Goal: Task Accomplishment & Management: Manage account settings

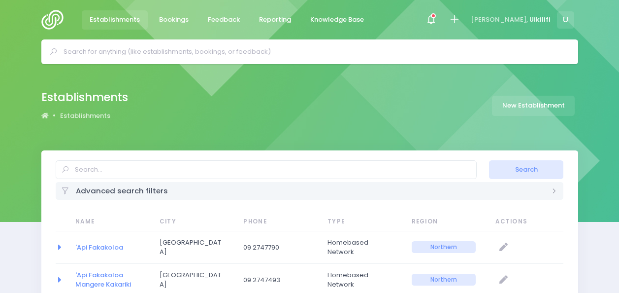
select select "20"
click at [53, 21] on img at bounding box center [55, 20] width 28 height 20
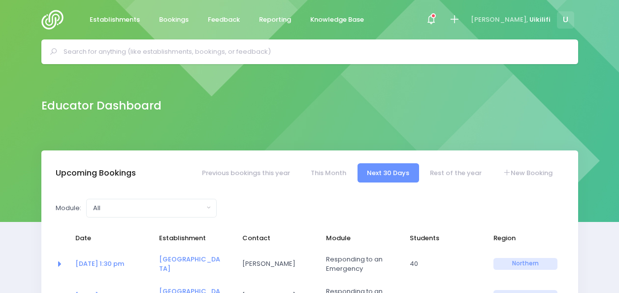
select select "5"
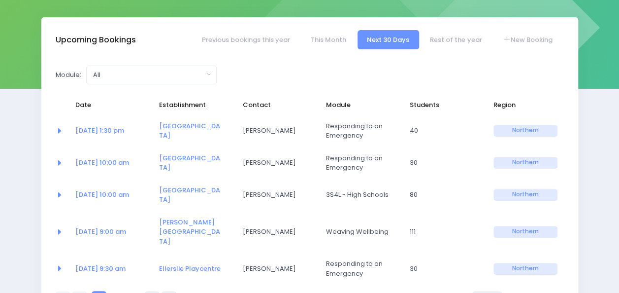
scroll to position [132, 0]
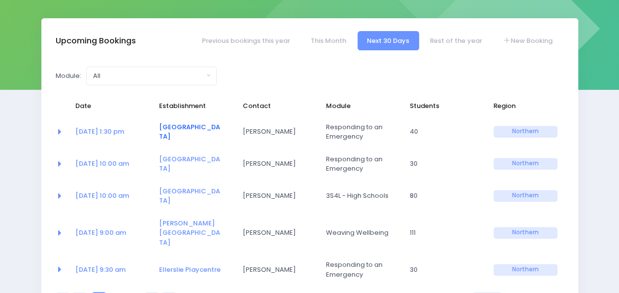
click at [173, 132] on link "[GEOGRAPHIC_DATA]" at bounding box center [189, 131] width 61 height 19
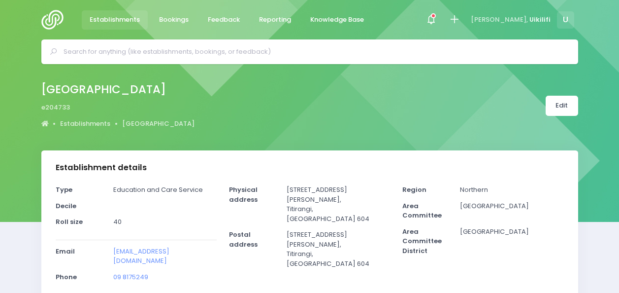
select select "5"
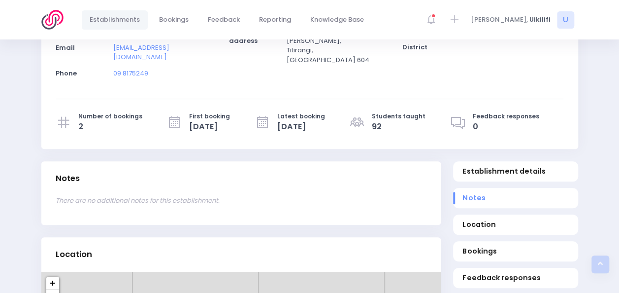
scroll to position [204, 0]
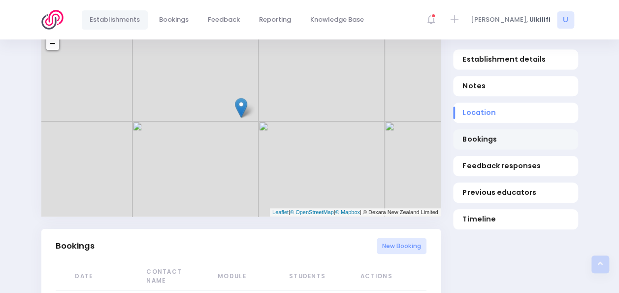
click at [478, 139] on span "Bookings" at bounding box center [516, 139] width 106 height 10
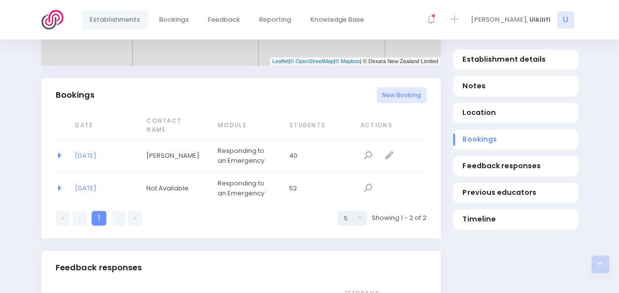
scroll to position [634, 0]
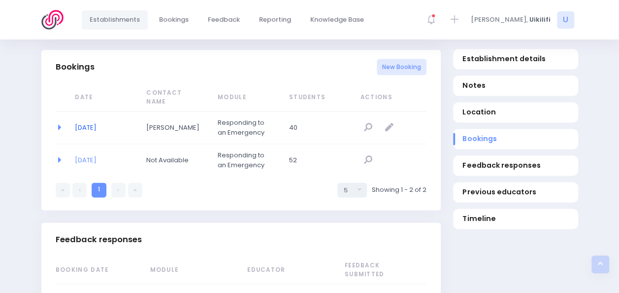
click at [89, 123] on link "27/08/2025" at bounding box center [86, 127] width 22 height 9
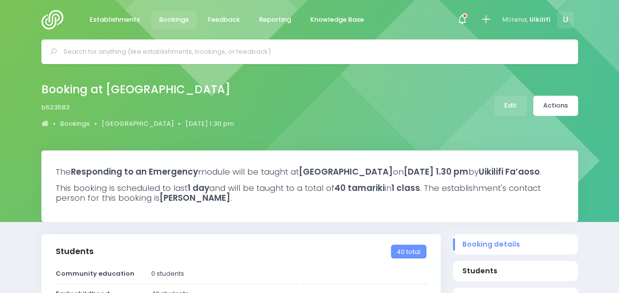
select select "5"
click at [41, 18] on img at bounding box center [55, 20] width 28 height 20
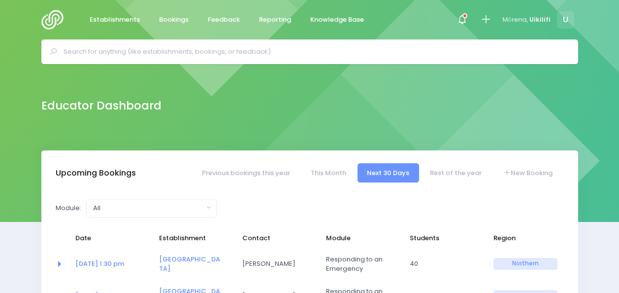
select select "5"
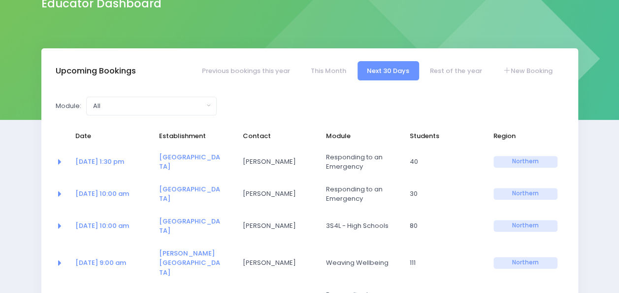
scroll to position [103, 0]
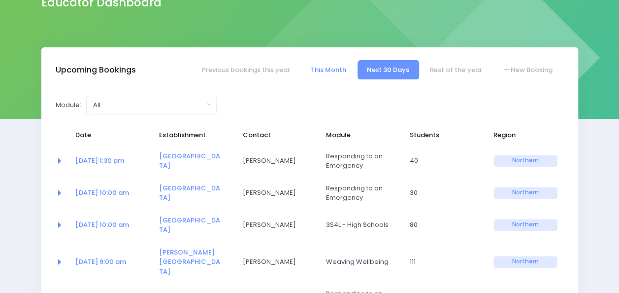
click at [329, 74] on link "This Month" at bounding box center [328, 69] width 55 height 19
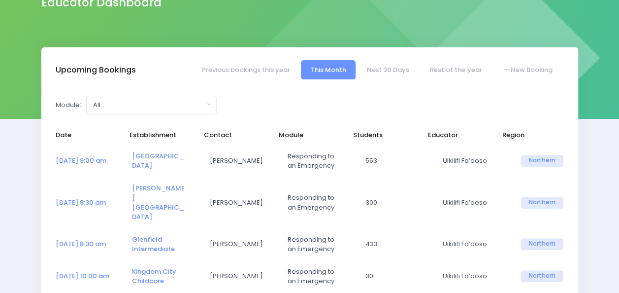
select select "5"
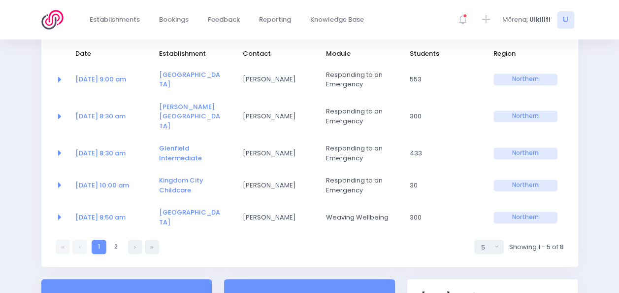
scroll to position [190, 0]
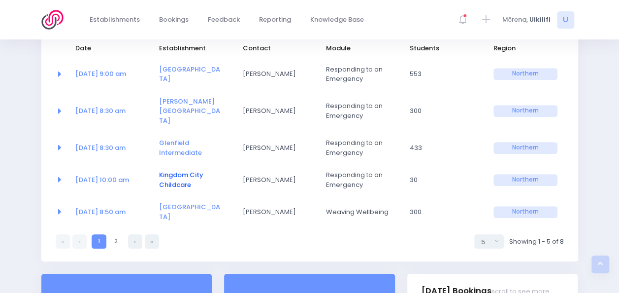
click at [172, 170] on link "Kingdom City Childcare" at bounding box center [181, 179] width 44 height 19
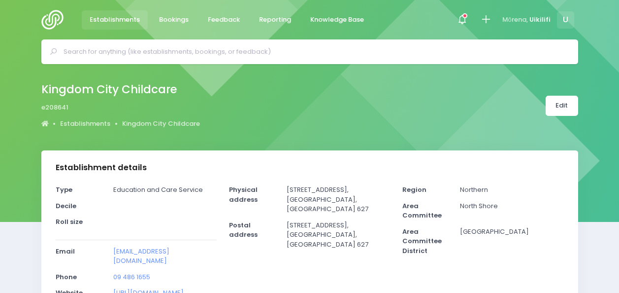
select select "5"
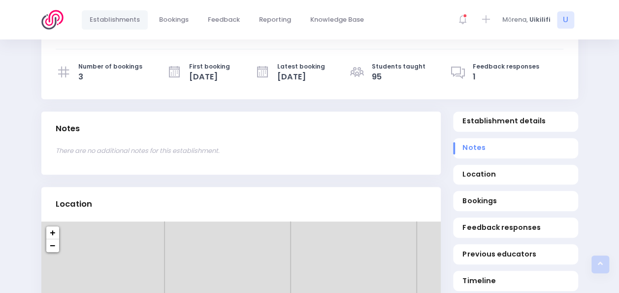
scroll to position [270, 0]
click at [485, 203] on link "Bookings" at bounding box center [515, 200] width 125 height 20
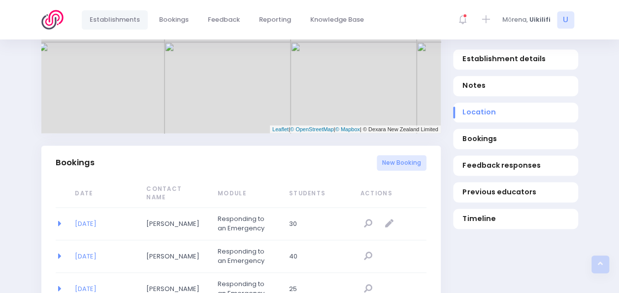
scroll to position [660, 0]
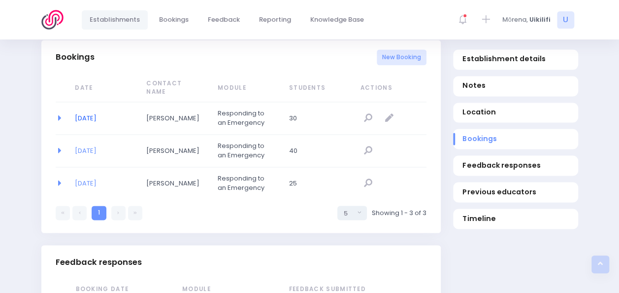
click at [94, 119] on link "25/08/2025" at bounding box center [86, 117] width 22 height 9
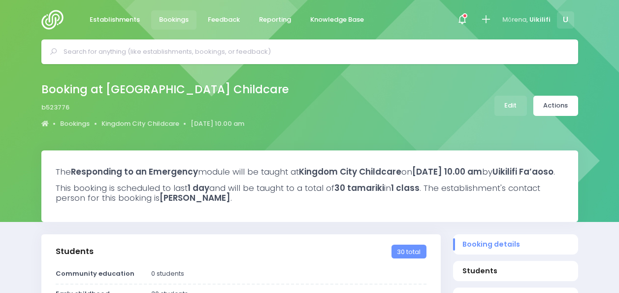
select select "5"
click at [513, 101] on link "Edit" at bounding box center [511, 106] width 33 height 20
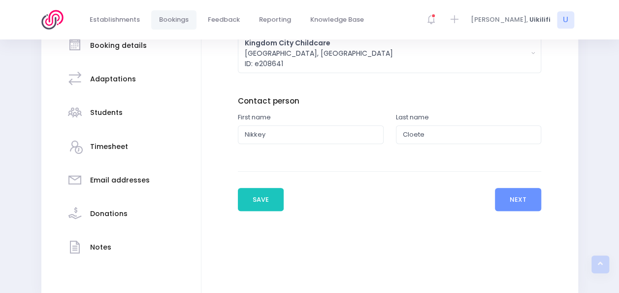
scroll to position [188, 0]
click at [97, 118] on div "Students" at bounding box center [106, 112] width 33 height 24
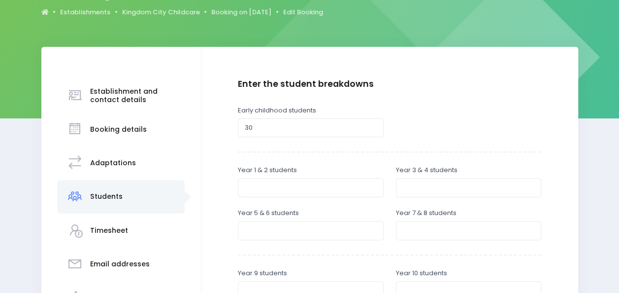
scroll to position [107, 0]
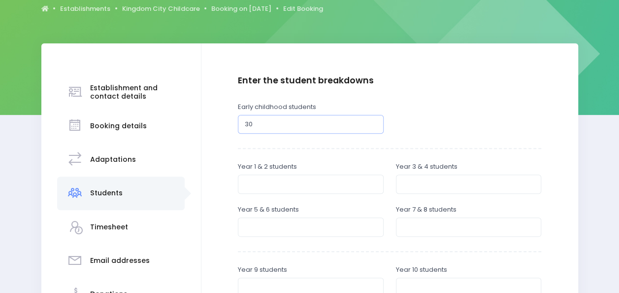
drag, startPoint x: 258, startPoint y: 123, endPoint x: 217, endPoint y: 129, distance: 41.2
click at [217, 129] on div "Enter the establishment details Establishment Select one... 'Api Fakakoloa 'Api…" at bounding box center [389, 282] width 357 height 415
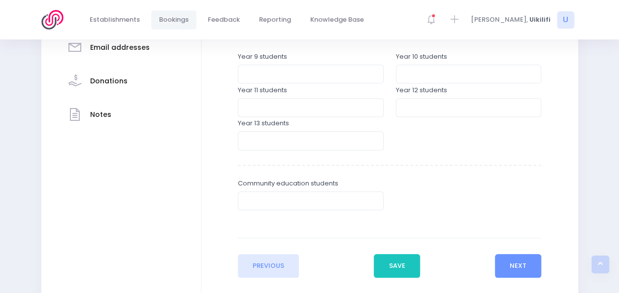
scroll to position [380, 0]
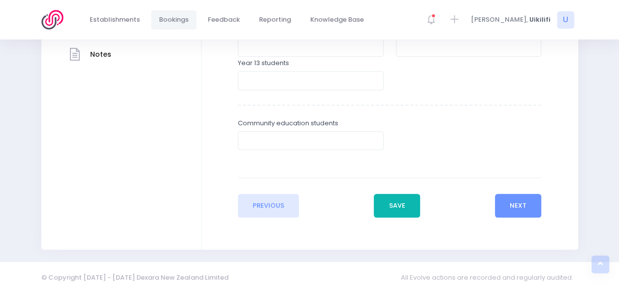
type input "40"
click at [402, 204] on button "Save" at bounding box center [397, 206] width 46 height 24
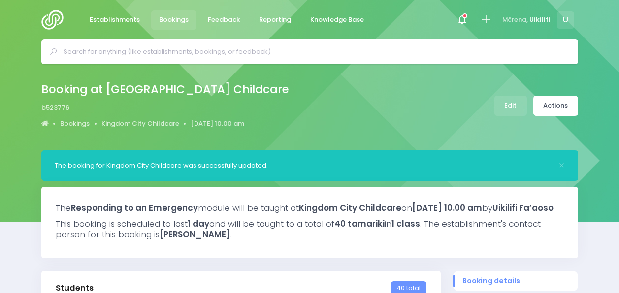
select select "5"
click at [567, 100] on link "Actions" at bounding box center [556, 106] width 45 height 20
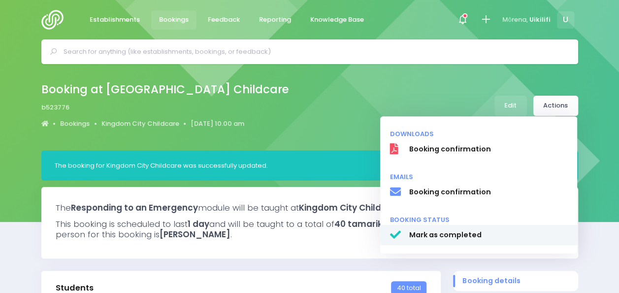
click at [486, 242] on link "Mark as completed" at bounding box center [478, 235] width 197 height 21
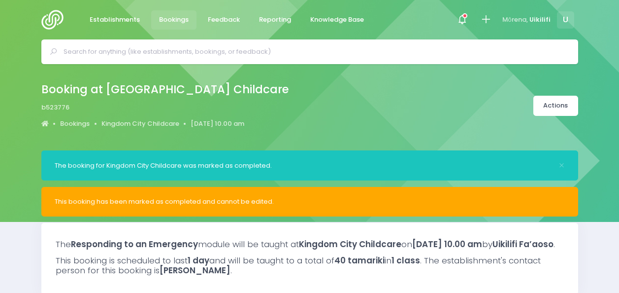
select select "5"
click at [7, 23] on div "Establishments Bookings Feedback Reporting Knowledge Base Notifications Mark al…" at bounding box center [309, 19] width 619 height 39
click at [47, 21] on img at bounding box center [55, 20] width 28 height 20
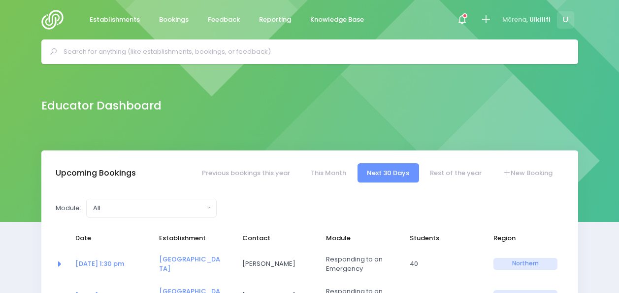
select select "5"
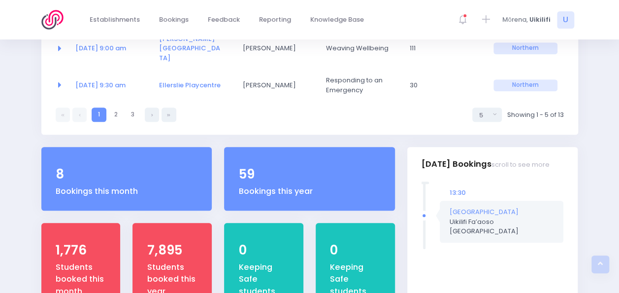
scroll to position [315, 0]
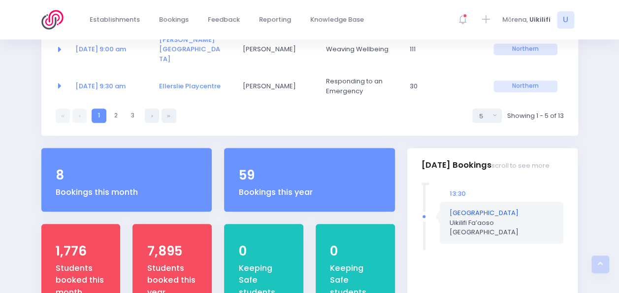
click at [461, 208] on link "[GEOGRAPHIC_DATA]" at bounding box center [484, 212] width 69 height 9
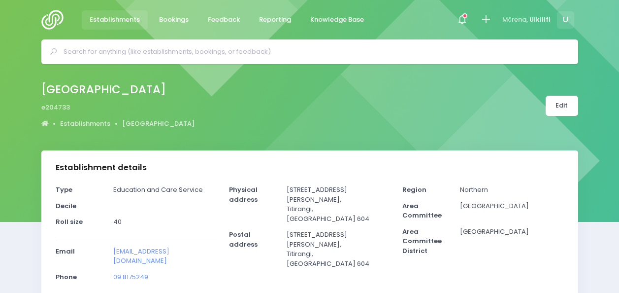
select select "5"
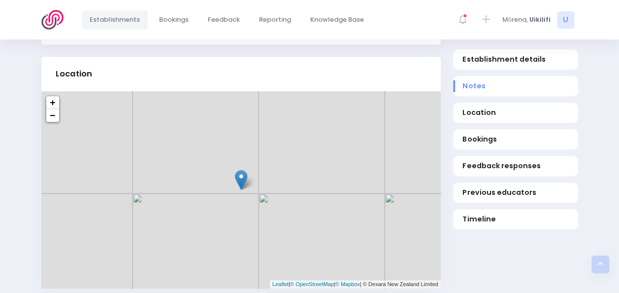
scroll to position [386, 0]
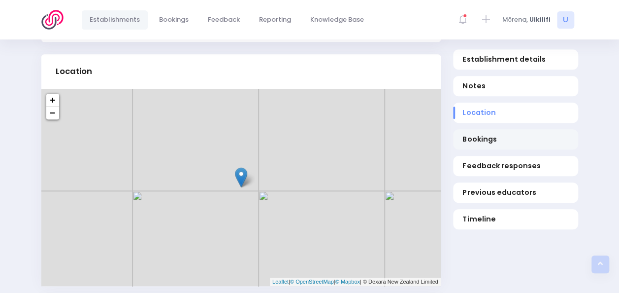
click at [474, 138] on span "Bookings" at bounding box center [516, 139] width 106 height 10
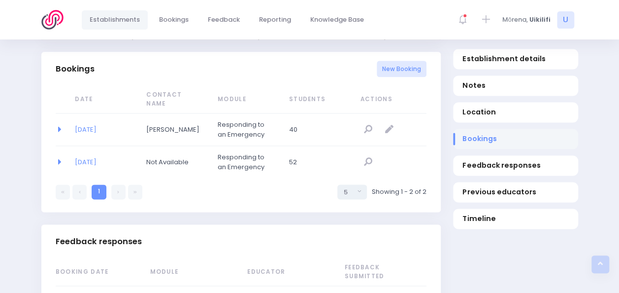
scroll to position [634, 0]
